Goal: Transaction & Acquisition: Purchase product/service

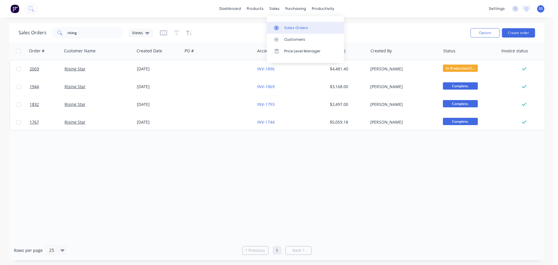
click at [282, 28] on div at bounding box center [278, 27] width 9 height 5
click at [509, 35] on button "Create order" at bounding box center [518, 32] width 33 height 9
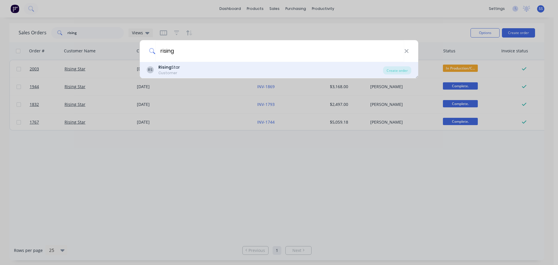
type input "rising"
click at [196, 71] on div "RS Rising Star Customer" at bounding box center [265, 69] width 236 height 11
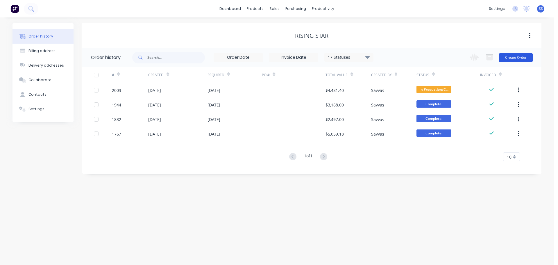
click at [530, 59] on button "Create Order" at bounding box center [516, 57] width 34 height 9
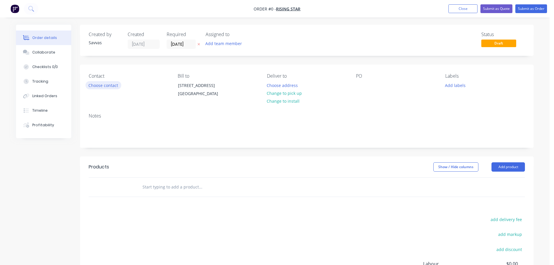
click at [117, 84] on button "Choose contact" at bounding box center [103, 85] width 36 height 8
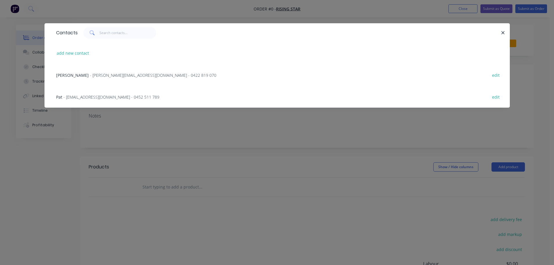
click at [167, 97] on div "Pat - [EMAIL_ADDRESS][DOMAIN_NAME] - 0452 511 789 edit" at bounding box center [276, 97] width 447 height 22
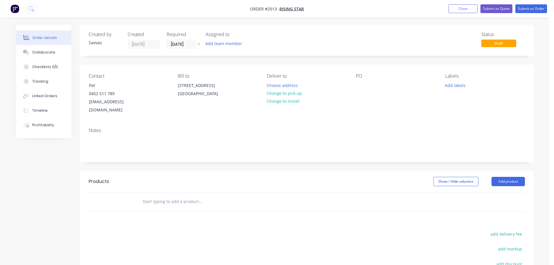
drag, startPoint x: 275, startPoint y: 93, endPoint x: 552, endPoint y: 172, distance: 287.9
click at [276, 93] on button "Change to pick up" at bounding box center [284, 93] width 41 height 8
click at [520, 177] on button "Add product" at bounding box center [507, 181] width 33 height 9
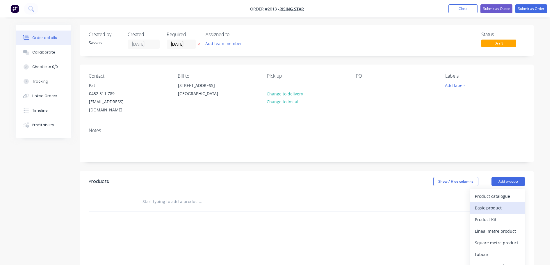
click at [504, 203] on div "Basic product" at bounding box center [497, 207] width 45 height 8
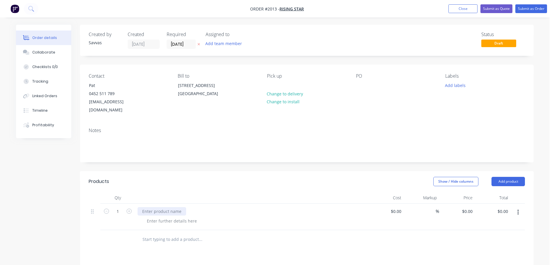
click at [178, 207] on div at bounding box center [161, 211] width 49 height 8
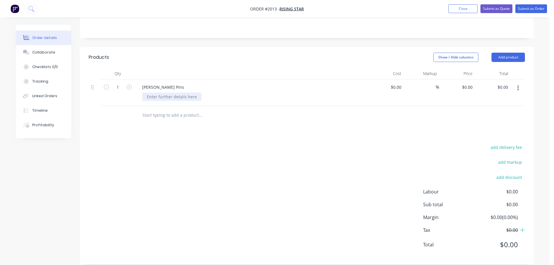
click at [195, 92] on div at bounding box center [171, 96] width 59 height 8
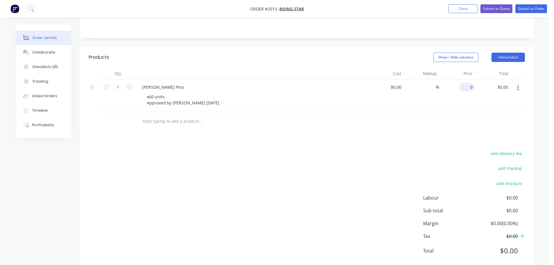
click at [468, 83] on input "0" at bounding box center [467, 87] width 13 height 8
type input "$180.00"
click at [366, 122] on div at bounding box center [307, 121] width 436 height 19
click at [521, 11] on button "Submit as Order" at bounding box center [531, 8] width 32 height 9
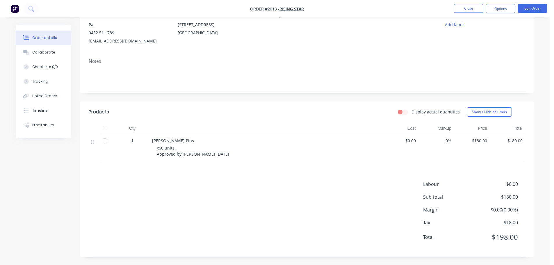
scroll to position [61, 0]
click at [502, 10] on button "Options" at bounding box center [500, 8] width 29 height 9
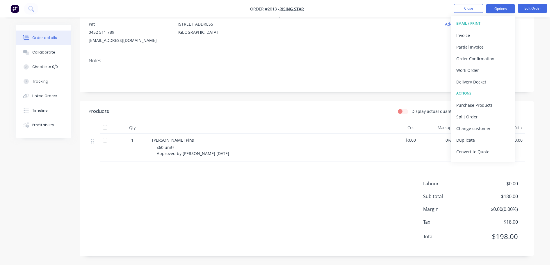
click at [502, 10] on button "Options" at bounding box center [500, 8] width 29 height 9
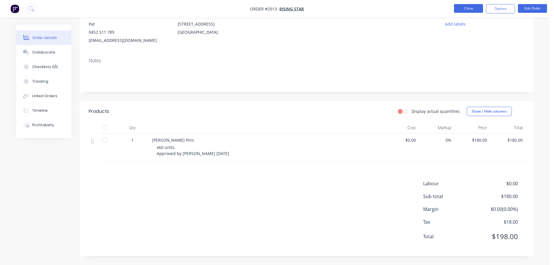
click at [477, 11] on button "Close" at bounding box center [468, 8] width 29 height 9
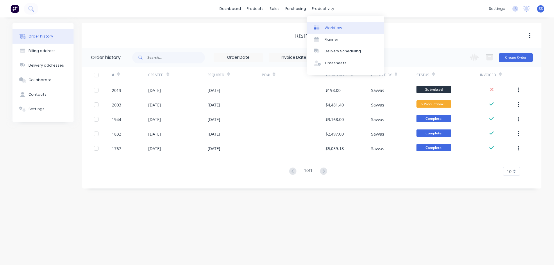
click at [321, 23] on link "Workflow" at bounding box center [345, 28] width 77 height 12
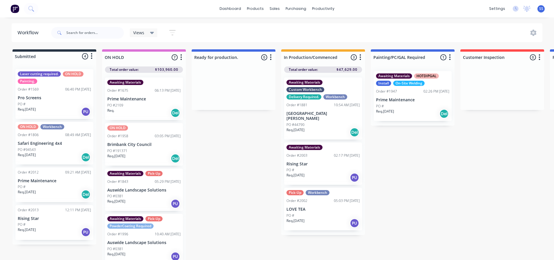
scroll to position [29, 0]
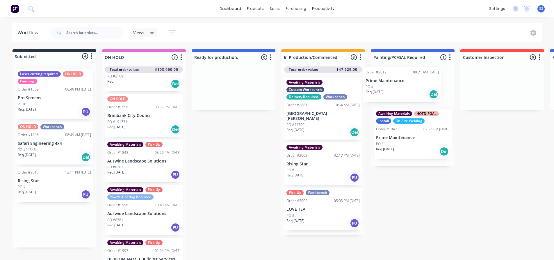
drag, startPoint x: 58, startPoint y: 188, endPoint x: 410, endPoint y: 85, distance: 366.8
click at [410, 85] on div "Submitted 4 Status colour #273444 hex #273444 Save Cancel Summaries Total order…" at bounding box center [522, 156] width 1053 height 214
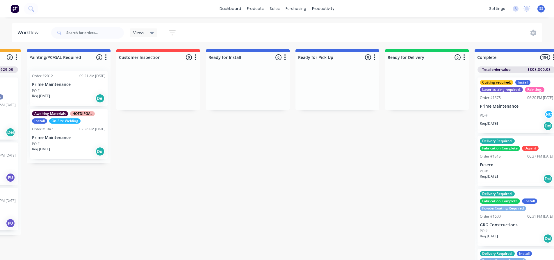
scroll to position [0, 345]
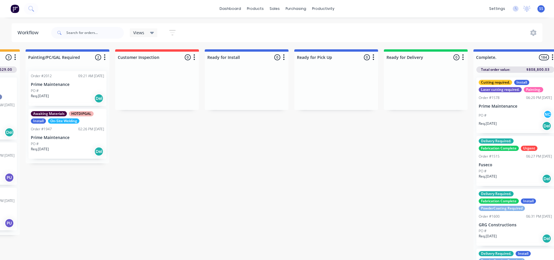
click at [79, 91] on div "PO #" at bounding box center [67, 90] width 73 height 5
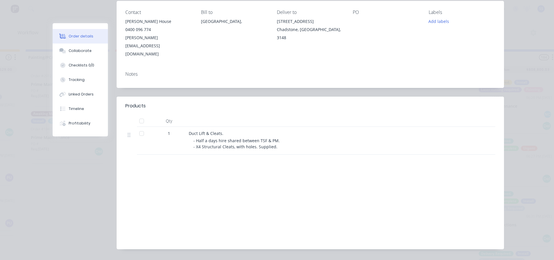
scroll to position [0, 0]
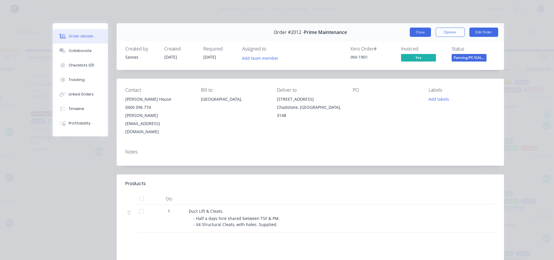
click at [417, 31] on button "Close" at bounding box center [419, 32] width 21 height 9
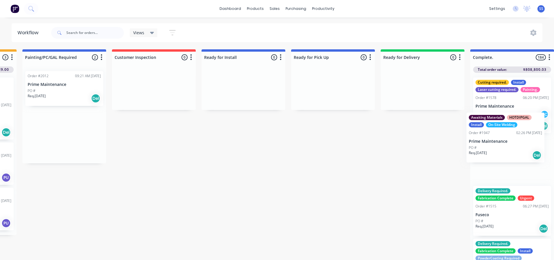
drag, startPoint x: 66, startPoint y: 141, endPoint x: 507, endPoint y: 145, distance: 440.8
click at [507, 145] on div "Submitted 3 Status colour #273444 hex #273444 Save Cancel Summaries Total order…" at bounding box center [174, 156] width 1053 height 214
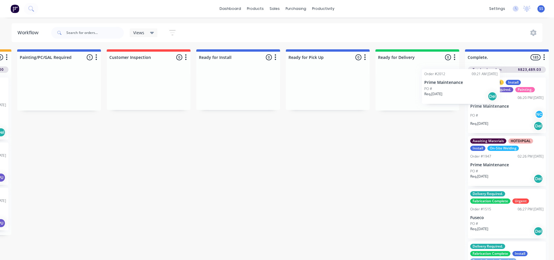
drag, startPoint x: 102, startPoint y: 89, endPoint x: 494, endPoint y: 88, distance: 392.0
click at [493, 88] on div "Submitted 3 Status colour #273444 hex #273444 Save Cancel Summaries Total order…" at bounding box center [168, 156] width 1053 height 214
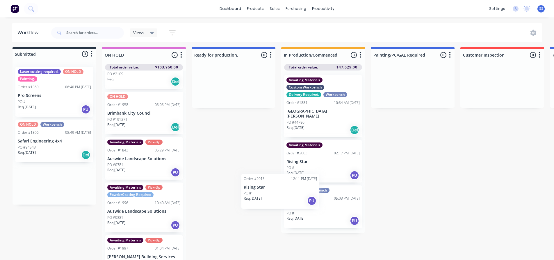
scroll to position [3, 0]
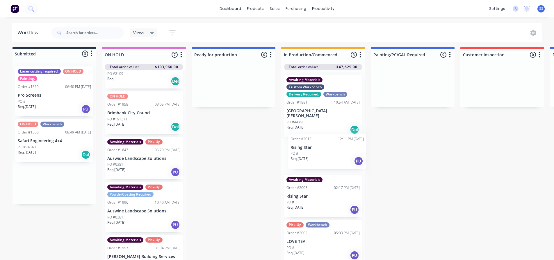
drag, startPoint x: 51, startPoint y: 180, endPoint x: 328, endPoint y: 141, distance: 280.0
click at [328, 141] on div "Submitted 3 Status colour #273444 hex #273444 Save Cancel Summaries Total order…" at bounding box center [522, 154] width 1053 height 214
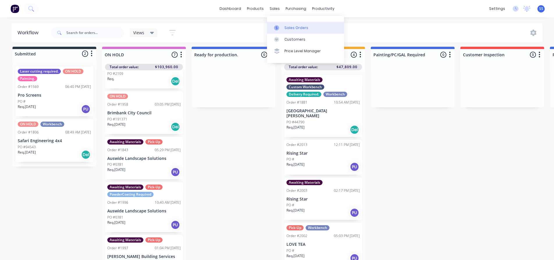
click at [285, 27] on div "Sales Orders" at bounding box center [296, 27] width 24 height 5
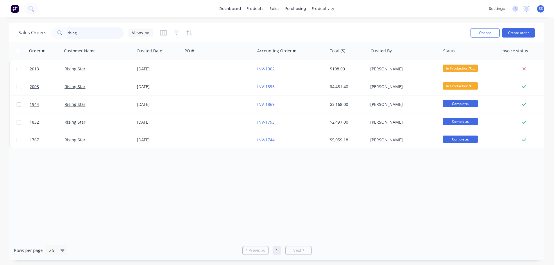
click at [70, 34] on input "rising" at bounding box center [95, 33] width 57 height 12
type input "d&e"
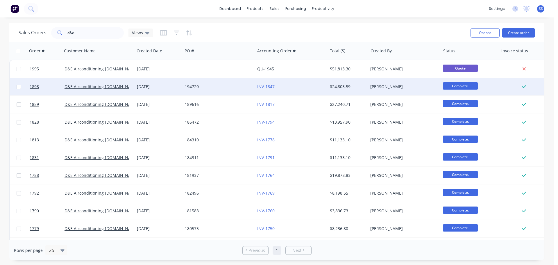
click at [225, 88] on div "194720" at bounding box center [217, 87] width 65 height 6
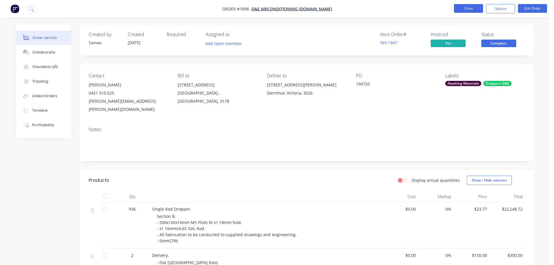
click at [465, 10] on button "Close" at bounding box center [468, 8] width 29 height 9
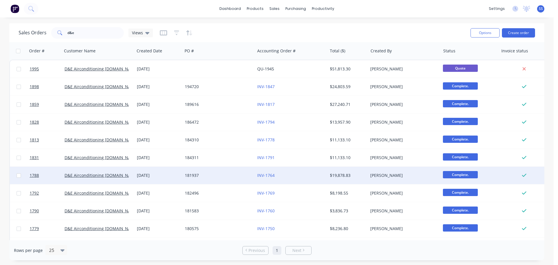
click at [318, 177] on div "INV-1764" at bounding box center [289, 175] width 65 height 6
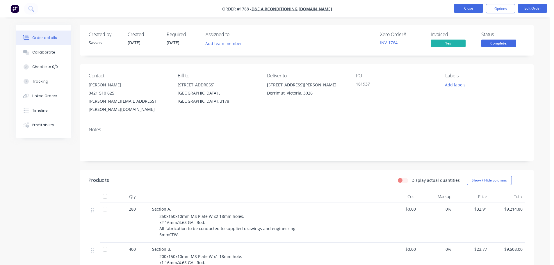
click at [468, 11] on button "Close" at bounding box center [468, 8] width 29 height 9
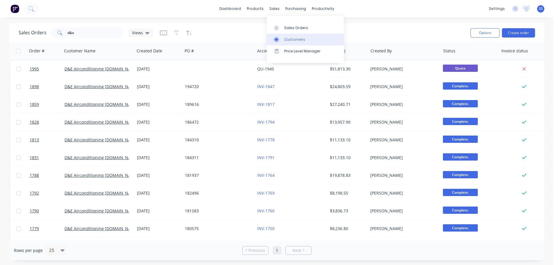
click at [284, 42] on link "Customers" at bounding box center [305, 40] width 77 height 12
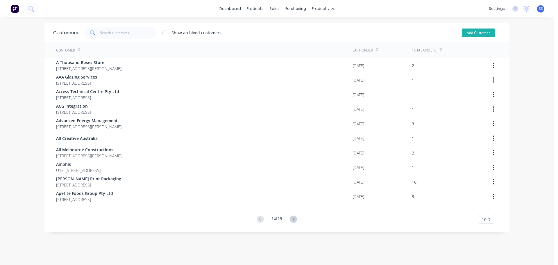
click at [462, 33] on button "Add Customer" at bounding box center [478, 32] width 33 height 9
select select "AU"
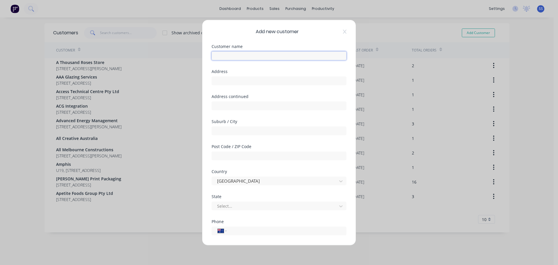
click at [247, 58] on input "text" at bounding box center [279, 55] width 135 height 9
type input "GEA"
click at [257, 82] on input "text" at bounding box center [279, 80] width 135 height 9
paste input "[STREET_ADDRESS][PERSON_NAME]"
type input "[STREET_ADDRESS][PERSON_NAME]"
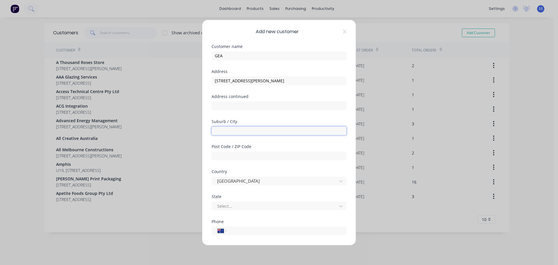
click at [241, 128] on input "text" at bounding box center [279, 130] width 135 height 9
type input "m"
type input "[GEOGRAPHIC_DATA]"
type input "3045"
click at [228, 201] on div "Select..." at bounding box center [275, 205] width 121 height 9
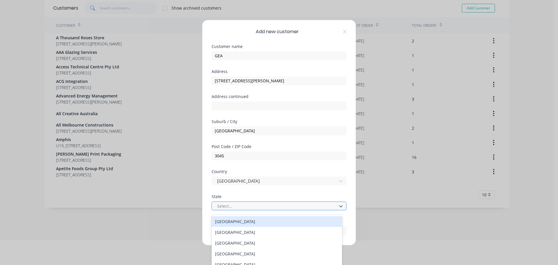
scroll to position [28, 0]
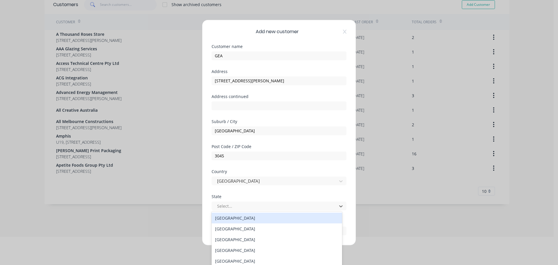
type input "v"
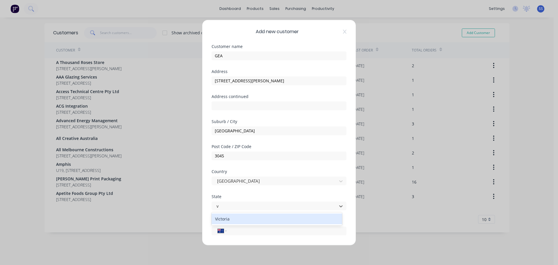
scroll to position [0, 0]
click at [241, 216] on div "Victoria" at bounding box center [277, 218] width 130 height 11
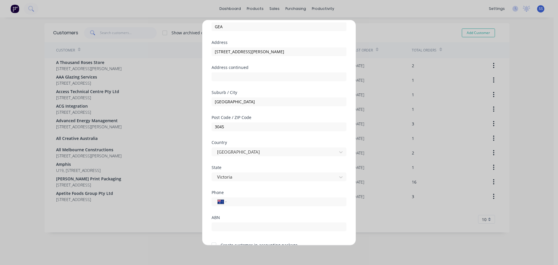
scroll to position [58, 0]
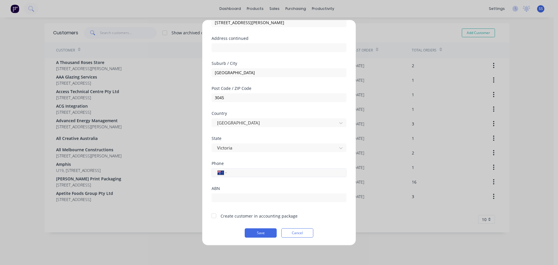
click at [239, 175] on input "tel" at bounding box center [286, 172] width 110 height 7
type input "[PHONE_NUMBER]"
click at [214, 215] on div at bounding box center [214, 216] width 12 height 12
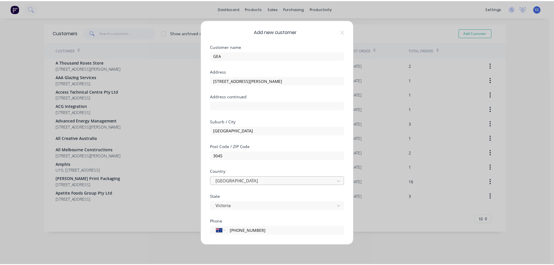
scroll to position [59, 0]
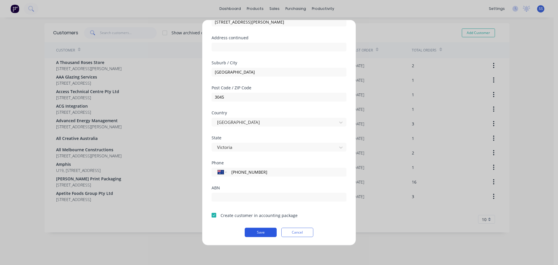
click at [262, 232] on button "Save" at bounding box center [261, 231] width 32 height 9
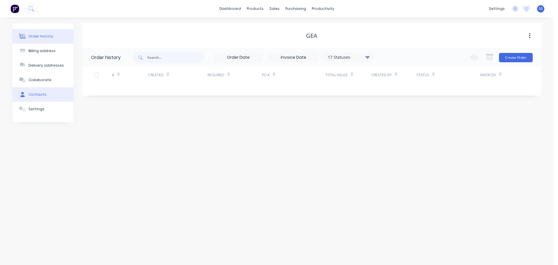
click at [51, 95] on button "Contacts" at bounding box center [42, 94] width 61 height 15
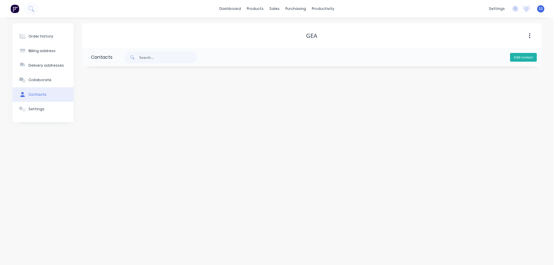
click at [520, 57] on button "Add contact" at bounding box center [523, 57] width 27 height 9
select select "AU"
click at [130, 104] on input "text" at bounding box center [138, 100] width 95 height 9
paste input "[PERSON_NAME]"
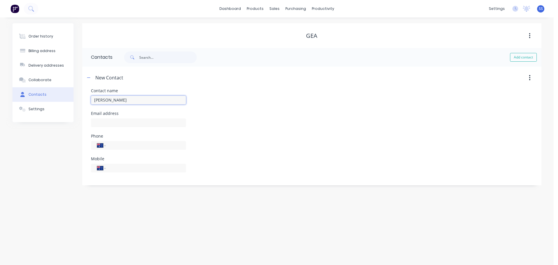
type input "[PERSON_NAME]"
select select "AU"
click at [171, 126] on input "text" at bounding box center [138, 122] width 95 height 9
paste input "[PERSON_NAME][EMAIL_ADDRESS][DOMAIN_NAME]"
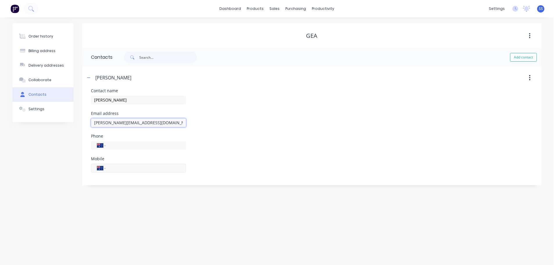
type input "[PERSON_NAME][EMAIL_ADDRESS][DOMAIN_NAME]"
click at [134, 169] on input "tel" at bounding box center [145, 167] width 70 height 7
click at [126, 171] on input "tel" at bounding box center [145, 167] width 70 height 7
click at [120, 169] on input "tel" at bounding box center [145, 167] width 70 height 7
type input "0448 250 023"
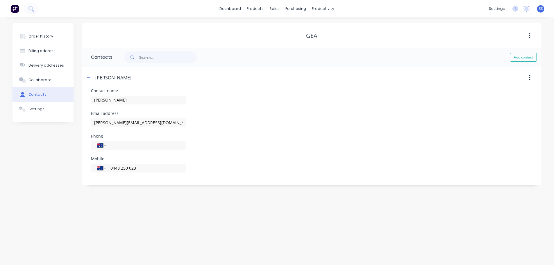
click at [119, 199] on div "Order history Billing address Delivery addresses Collaborate Contacts Settings …" at bounding box center [277, 140] width 554 height 247
click at [64, 39] on button "Order history" at bounding box center [42, 36] width 61 height 15
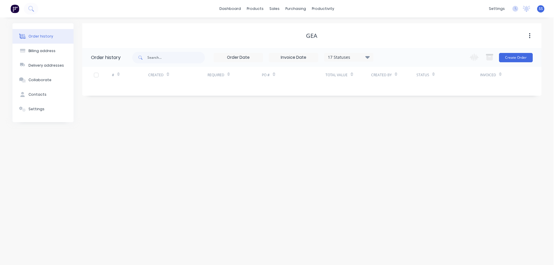
click at [511, 63] on div "Change order status Submitted ON HOLD Ready for production. In Production/Comme…" at bounding box center [499, 57] width 66 height 19
click at [511, 60] on button "Create Order" at bounding box center [516, 57] width 34 height 9
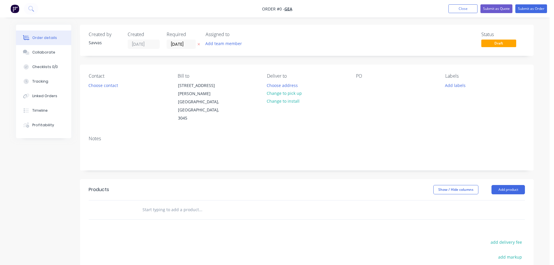
click at [72, 81] on div "Order details Collaborate Checklists 0/0 Tracking Linked Orders Timeline Profit…" at bounding box center [48, 81] width 64 height 113
click at [89, 83] on button "Choose contact" at bounding box center [103, 85] width 36 height 8
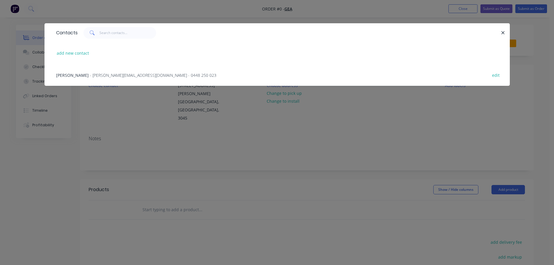
click at [90, 85] on div "[PERSON_NAME] - [PERSON_NAME][EMAIL_ADDRESS][DOMAIN_NAME] - 0448 250 023 edit" at bounding box center [276, 75] width 447 height 22
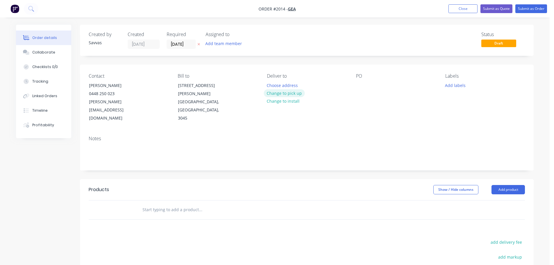
click at [289, 94] on button "Change to pick up" at bounding box center [284, 93] width 41 height 8
click at [506, 185] on button "Add product" at bounding box center [507, 189] width 33 height 9
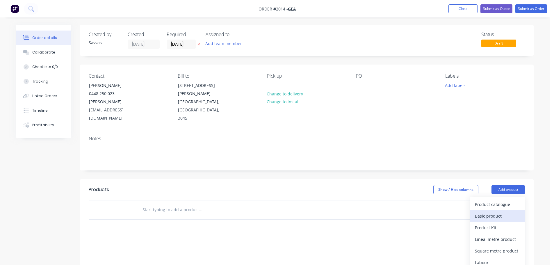
click at [499, 212] on div "Basic product" at bounding box center [497, 216] width 45 height 8
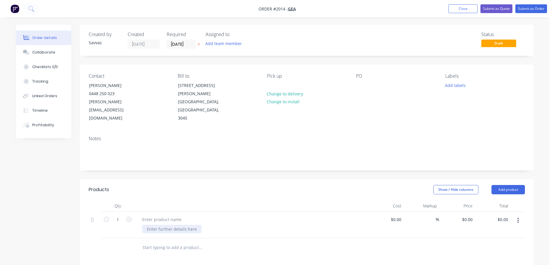
click at [155, 225] on div at bounding box center [171, 229] width 59 height 8
click at [159, 215] on div at bounding box center [161, 219] width 49 height 8
click at [173, 215] on div at bounding box center [161, 219] width 49 height 8
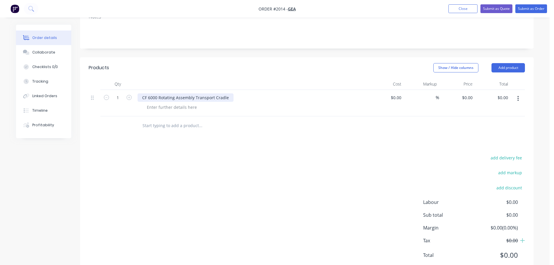
scroll to position [132, 0]
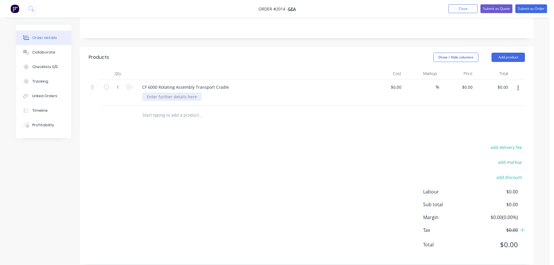
drag, startPoint x: 160, startPoint y: 93, endPoint x: 160, endPoint y: 89, distance: 4.1
click at [160, 93] on div "CF 6000 Rotating Assembly Transport Cradle" at bounding box center [251, 92] width 232 height 26
click at [160, 92] on div at bounding box center [171, 96] width 59 height 8
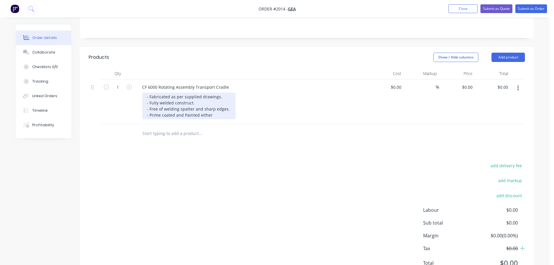
click at [215, 106] on div "- Fabricated as per supplied drawings. - Fully welded construct. - Free of weld…" at bounding box center [188, 105] width 93 height 27
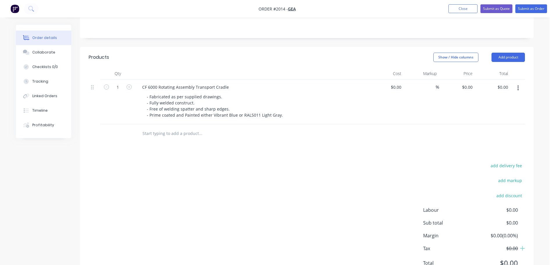
drag, startPoint x: 319, startPoint y: 158, endPoint x: 340, endPoint y: 147, distance: 23.8
click at [319, 162] on div "add delivery fee add markup add discount Labour $0.00 Sub total $0.00 Margin $0…" at bounding box center [307, 218] width 436 height 112
click at [466, 83] on div "0 0" at bounding box center [470, 87] width 9 height 8
type input "$9,883.00"
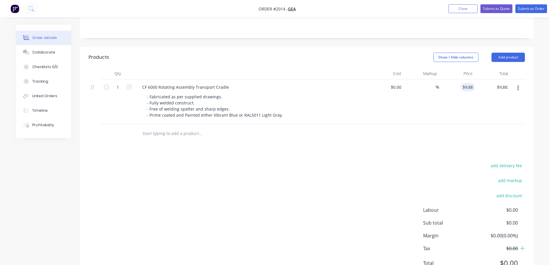
click at [354, 171] on div "add delivery fee add markup add discount Labour $0.00 Sub total $0.00 Margin $0…" at bounding box center [307, 218] width 436 height 112
click at [357, 164] on div "add delivery fee add markup add discount Labour $0.00 Sub total $9,883.00 Margi…" at bounding box center [307, 218] width 436 height 112
click at [324, 164] on div "add delivery fee add markup add discount Labour $0.00 Sub total $9,883.00 Margi…" at bounding box center [307, 218] width 436 height 112
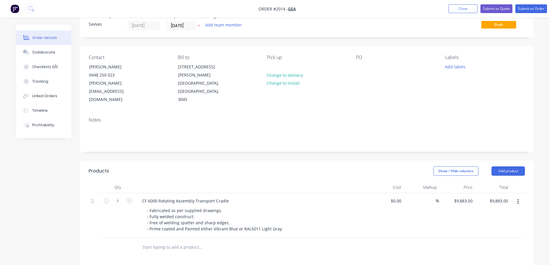
scroll to position [16, 0]
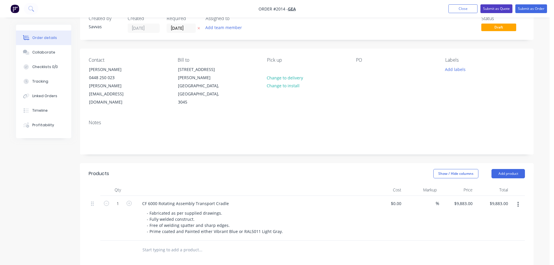
click at [492, 8] on button "Submit as Quote" at bounding box center [496, 8] width 32 height 9
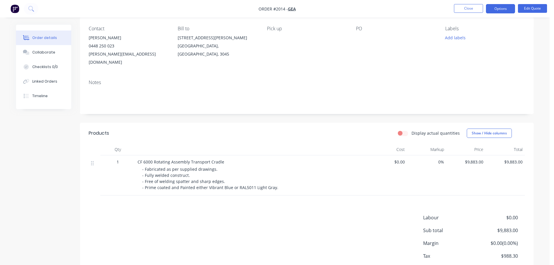
scroll to position [73, 0]
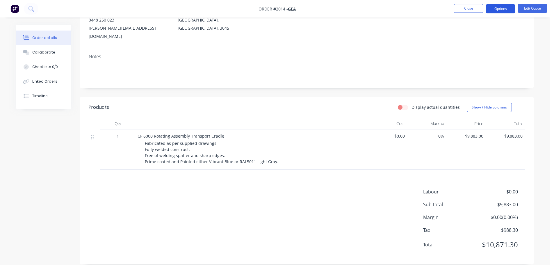
click at [495, 11] on button "Options" at bounding box center [500, 8] width 29 height 9
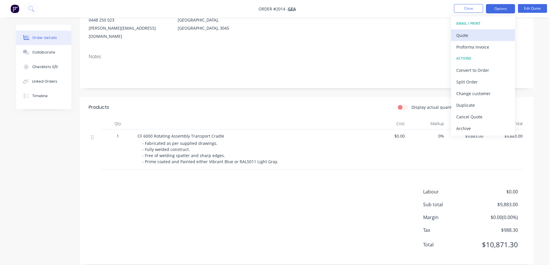
click at [484, 34] on div "Quote" at bounding box center [482, 35] width 53 height 8
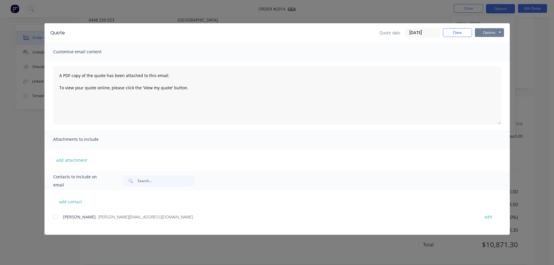
click at [487, 34] on button "Options" at bounding box center [489, 32] width 29 height 9
click at [488, 52] on button "Print" at bounding box center [493, 53] width 37 height 10
